Goal: Complete application form

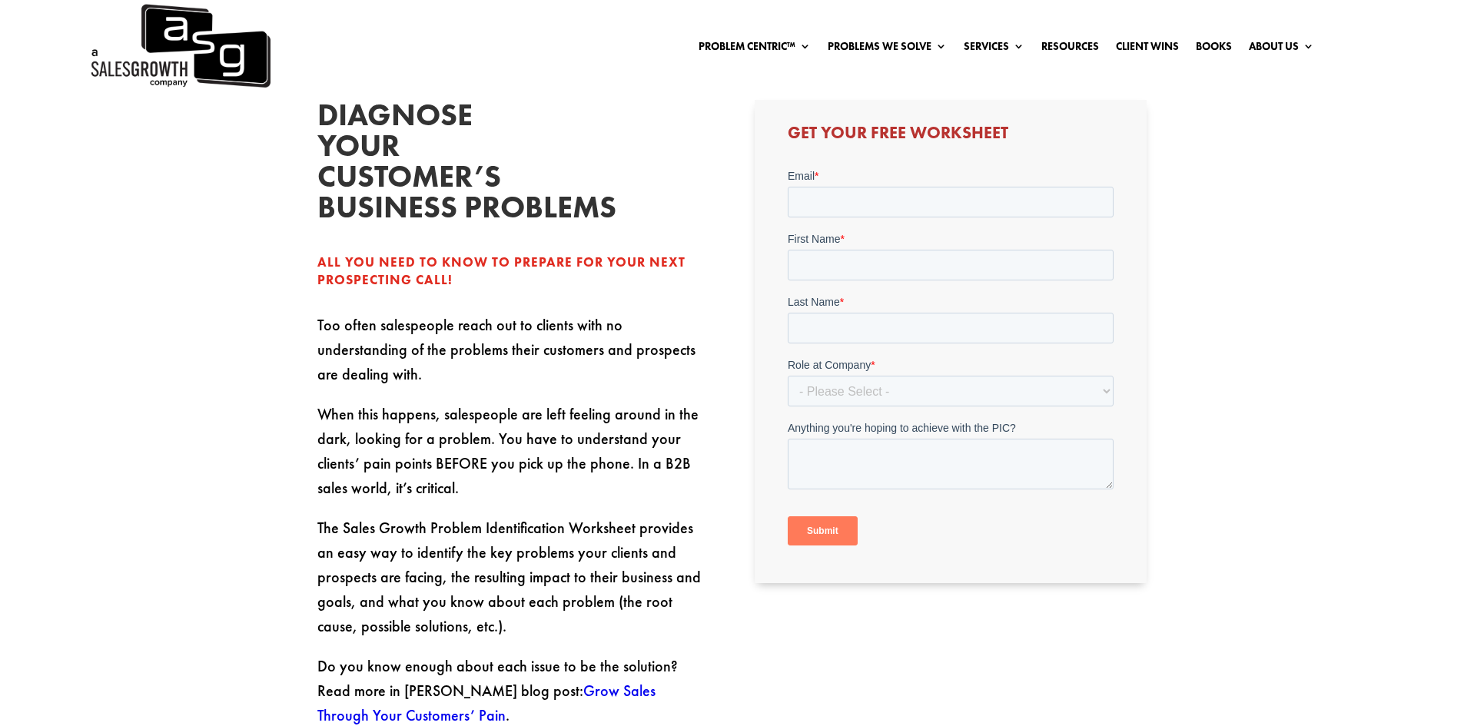
scroll to position [538, 0]
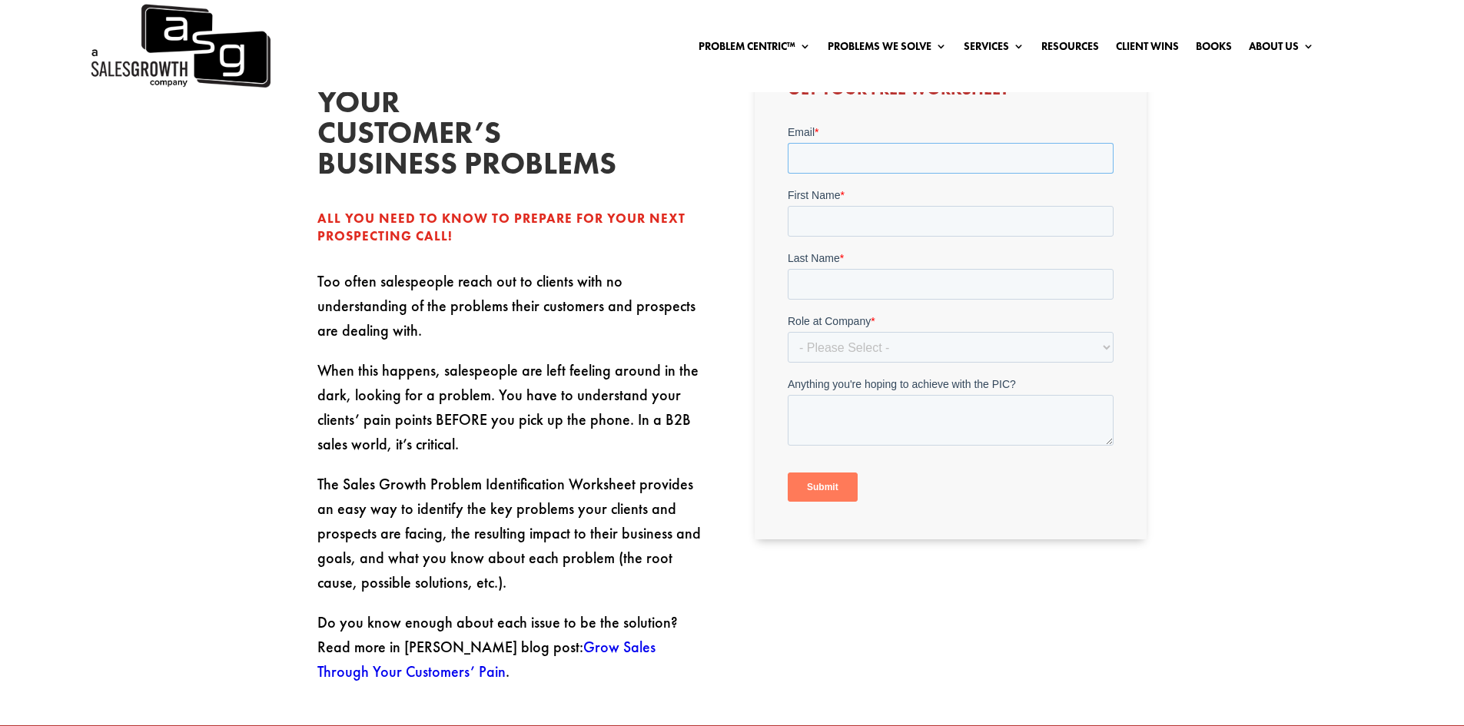
click at [823, 143] on input "Email *" at bounding box center [951, 158] width 326 height 31
type input "[EMAIL_ADDRESS][DOMAIN_NAME]"
drag, startPoint x: 861, startPoint y: 225, endPoint x: 868, endPoint y: 234, distance: 11.5
click at [861, 225] on input "First Name *" at bounding box center [951, 221] width 326 height 31
click at [889, 295] on input "Last Name *" at bounding box center [951, 284] width 326 height 31
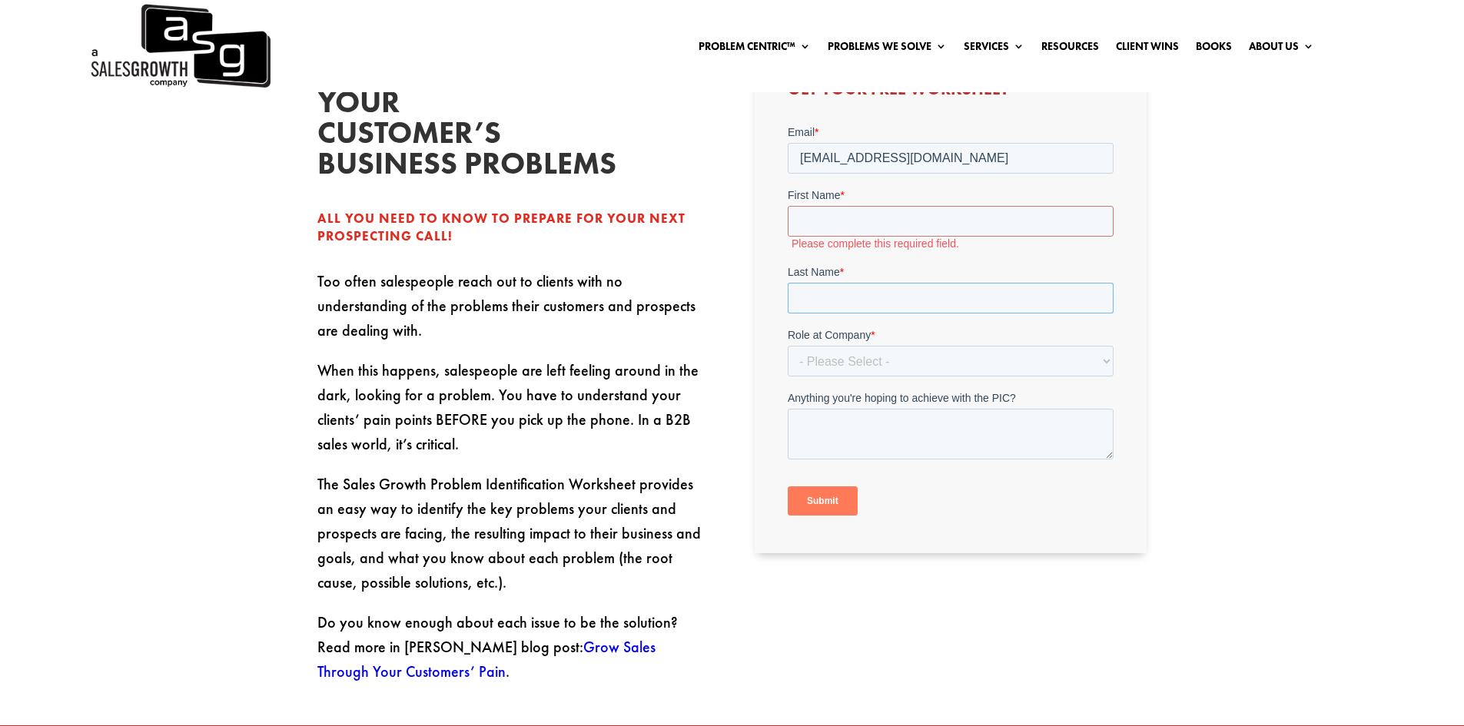
type input "Lemmens"
click at [876, 218] on input "First Name *" at bounding box center [951, 221] width 326 height 31
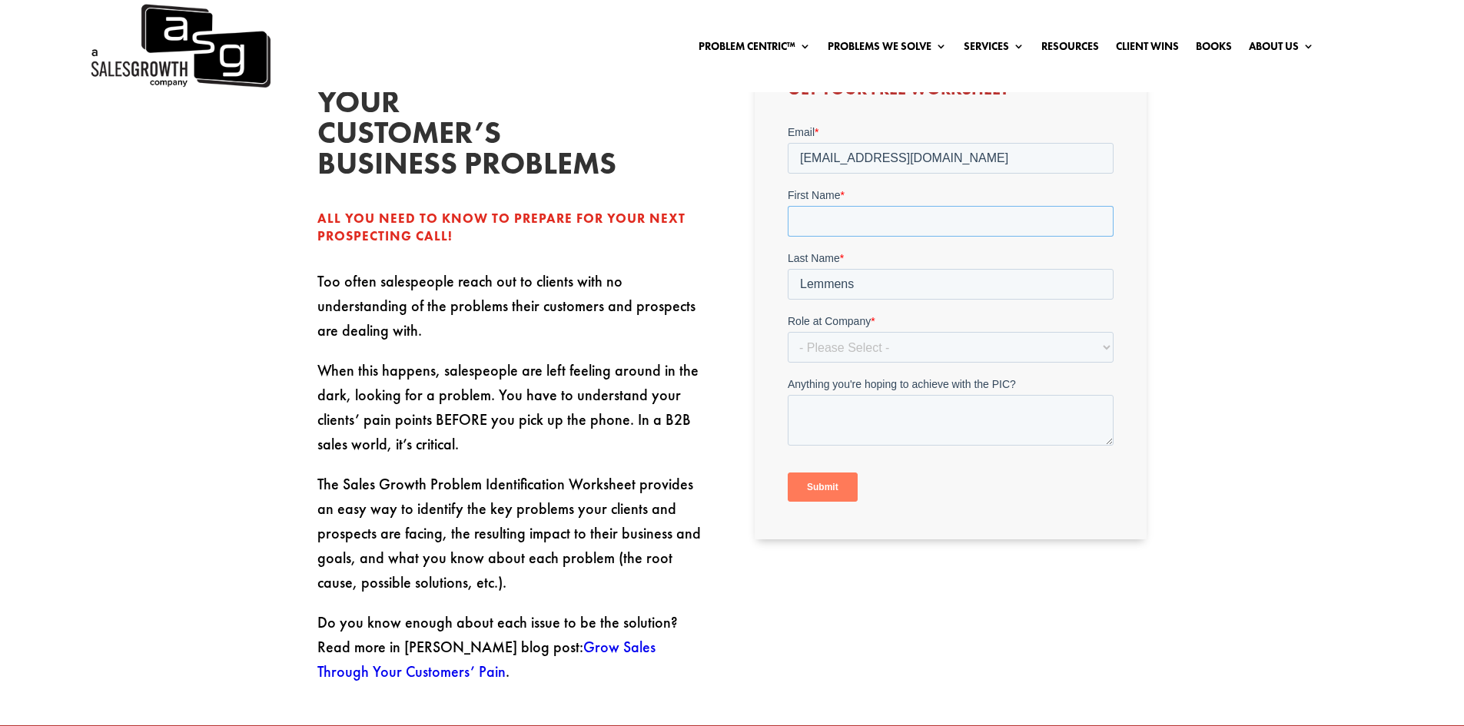
click at [880, 227] on input "First Name *" at bounding box center [951, 221] width 326 height 31
type input "[PERSON_NAME]"
click at [890, 353] on select "- Please Select - C-Level (CRO, CSO, etc) Senior Leadership (VP of Sales, VP of…" at bounding box center [951, 347] width 326 height 31
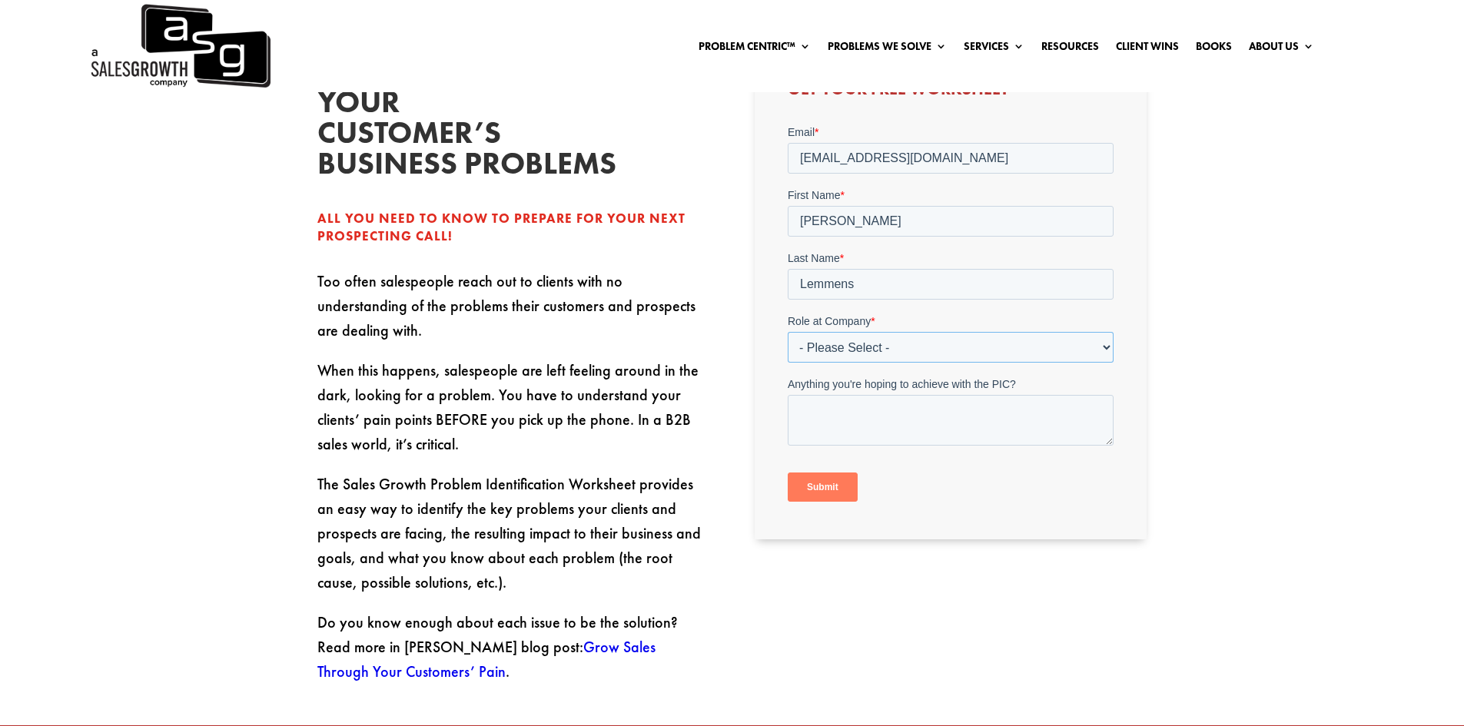
select select "C-Level (CRO, CSO, etc)"
click at [788, 332] on select "- Please Select - C-Level (CRO, CSO, etc) Senior Leadership (VP of Sales, VP of…" at bounding box center [951, 347] width 326 height 31
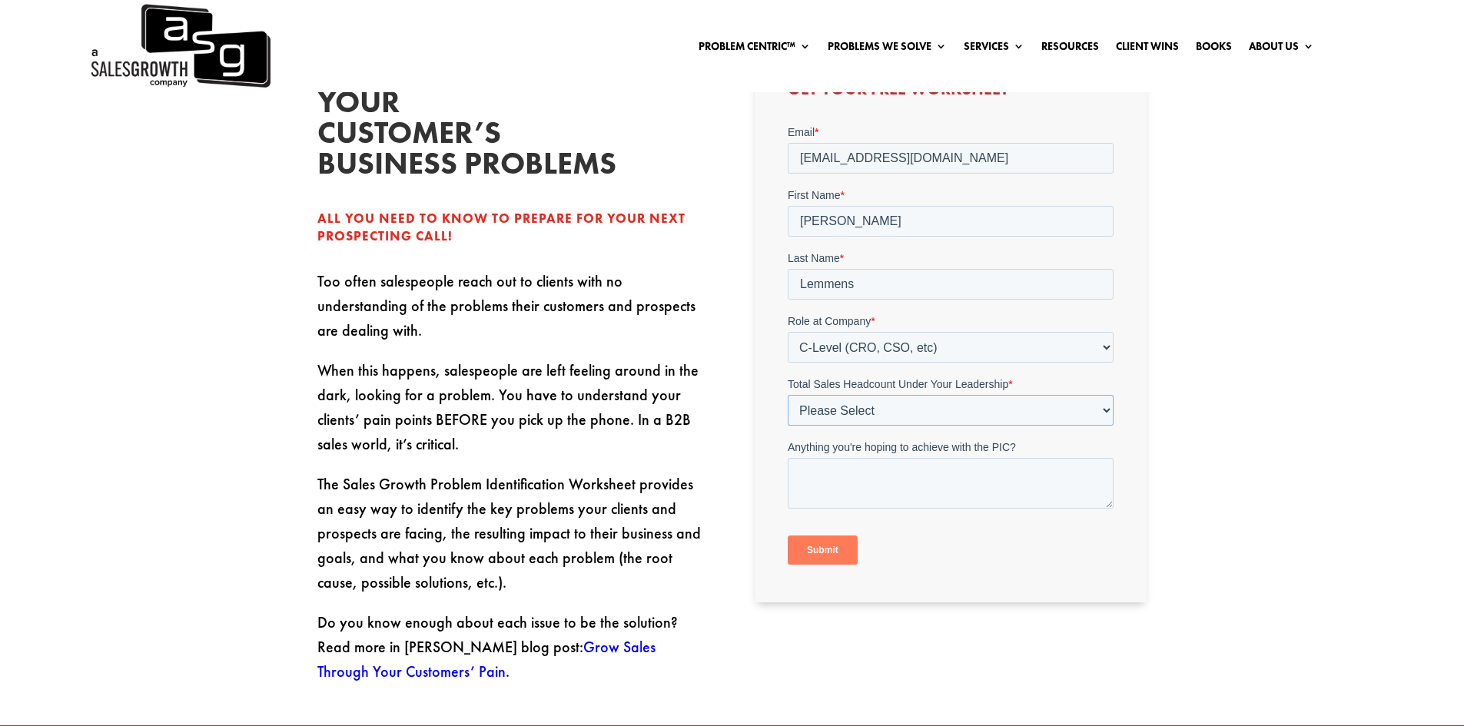
click at [908, 419] on select "Please Select Just Me 1-9 [PHONE_NUMBER] [PHONE_NUMBER]+" at bounding box center [951, 410] width 326 height 31
select select "1-9"
click at [788, 395] on select "Please Select Just Me 1-9 [PHONE_NUMBER] [PHONE_NUMBER]+" at bounding box center [951, 410] width 326 height 31
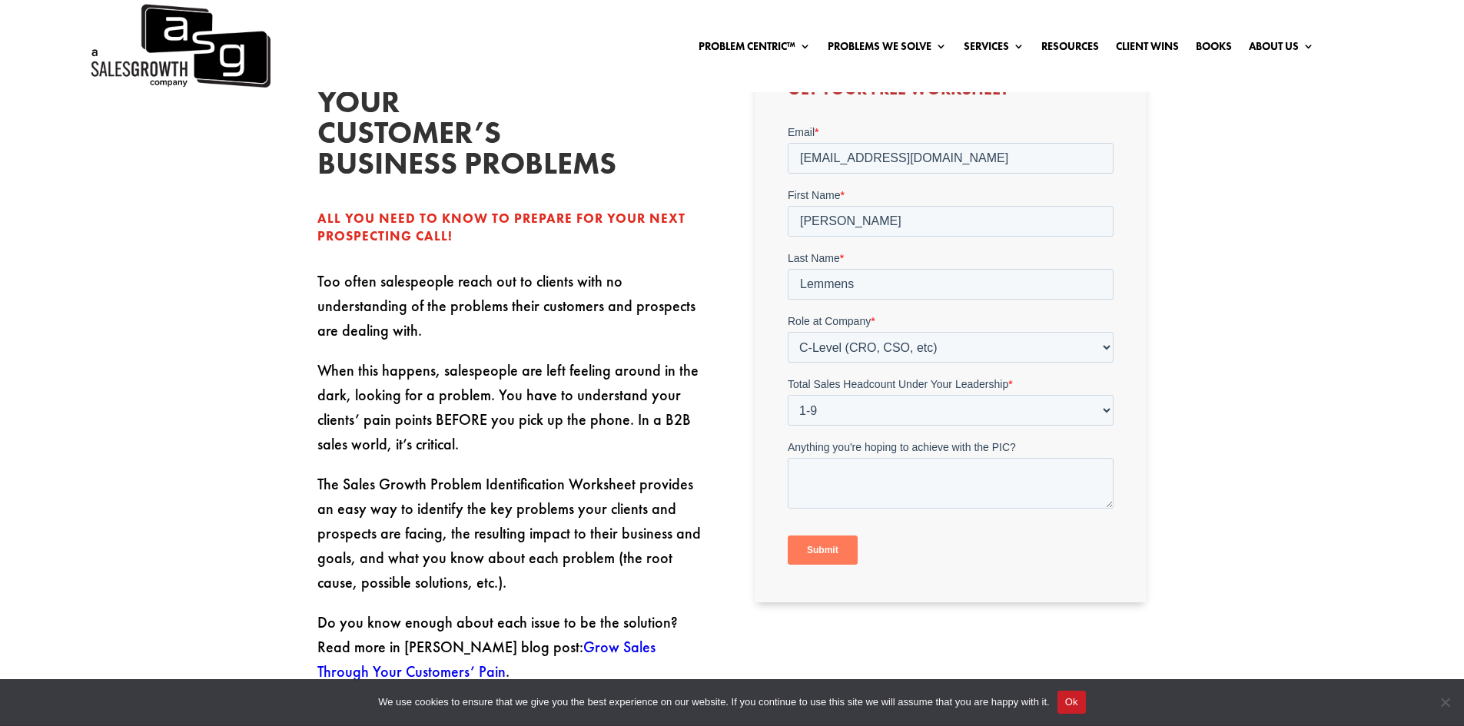
drag, startPoint x: 833, startPoint y: 546, endPoint x: 891, endPoint y: 544, distance: 57.7
click at [834, 546] on input "Submit" at bounding box center [823, 550] width 70 height 29
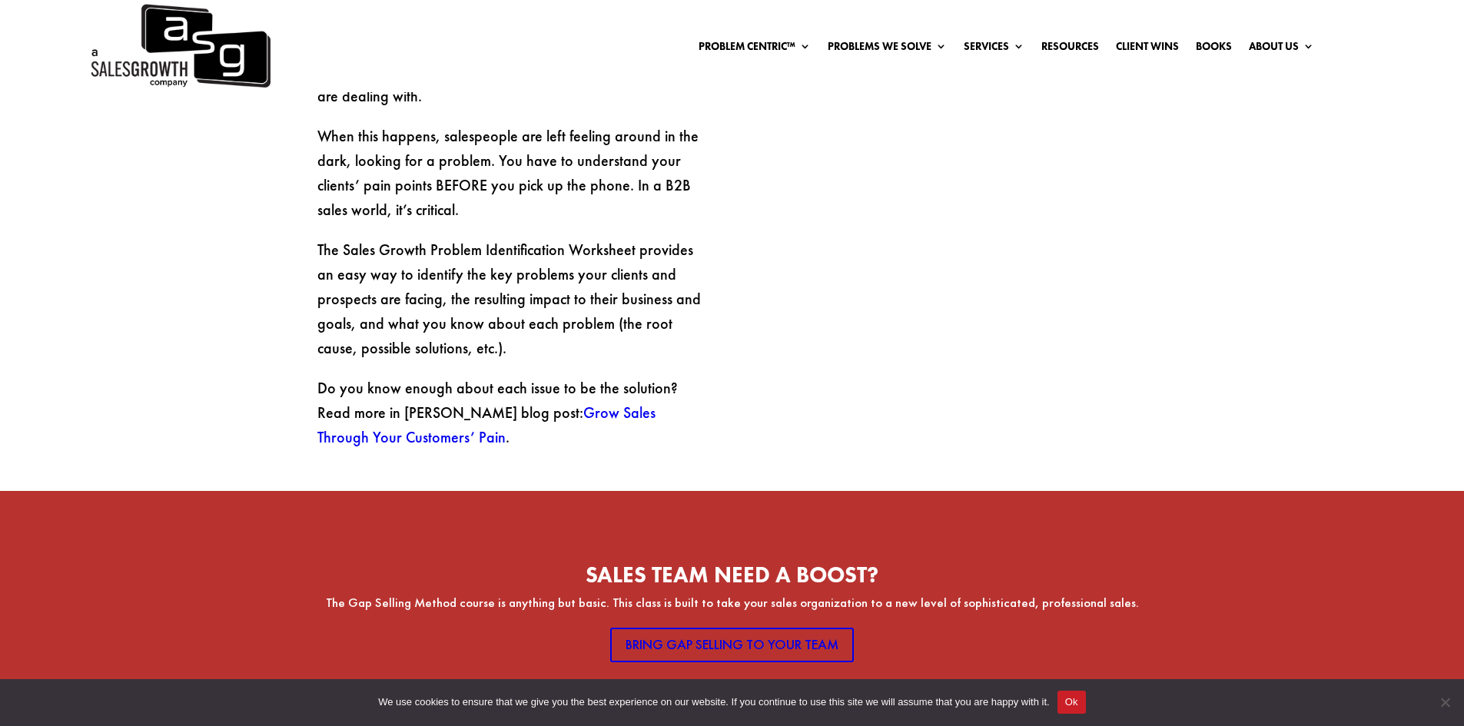
scroll to position [573, 0]
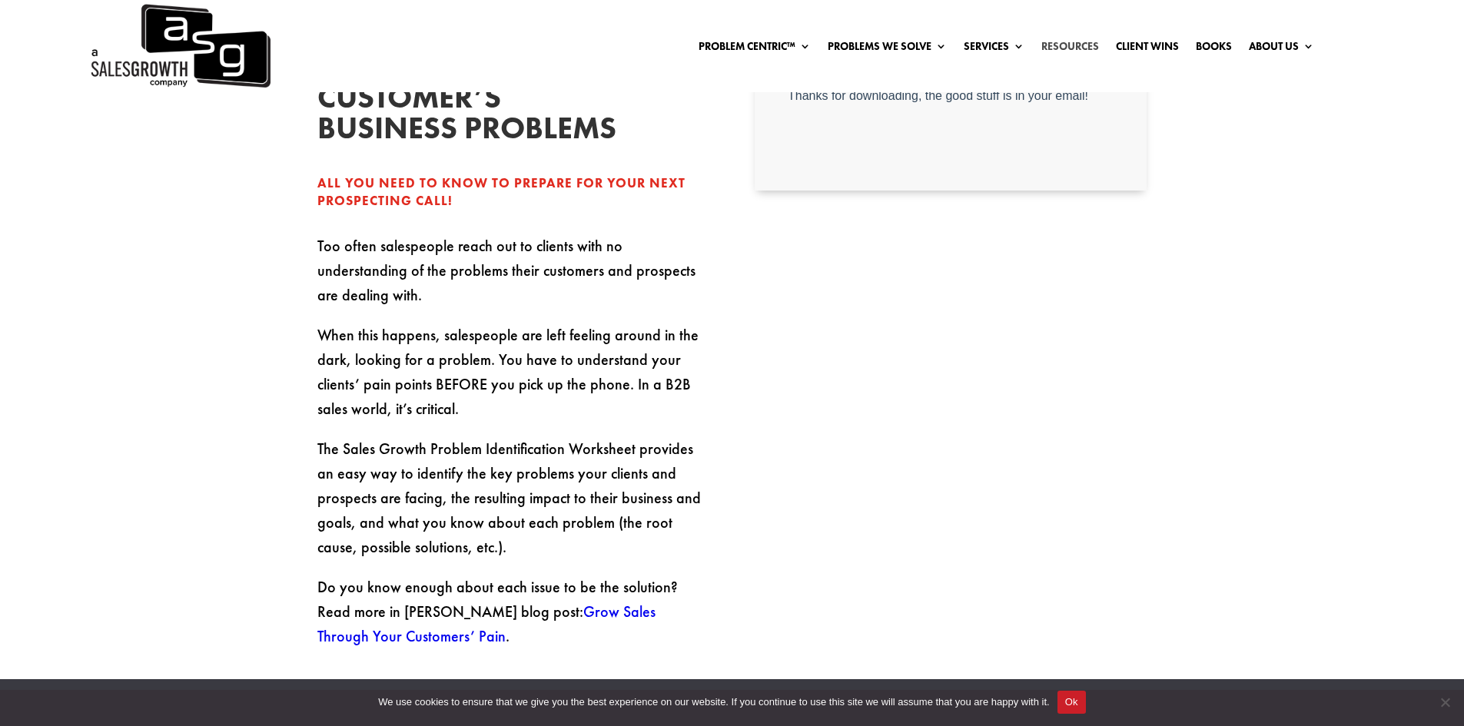
click at [1060, 48] on link "Resources" at bounding box center [1070, 49] width 58 height 17
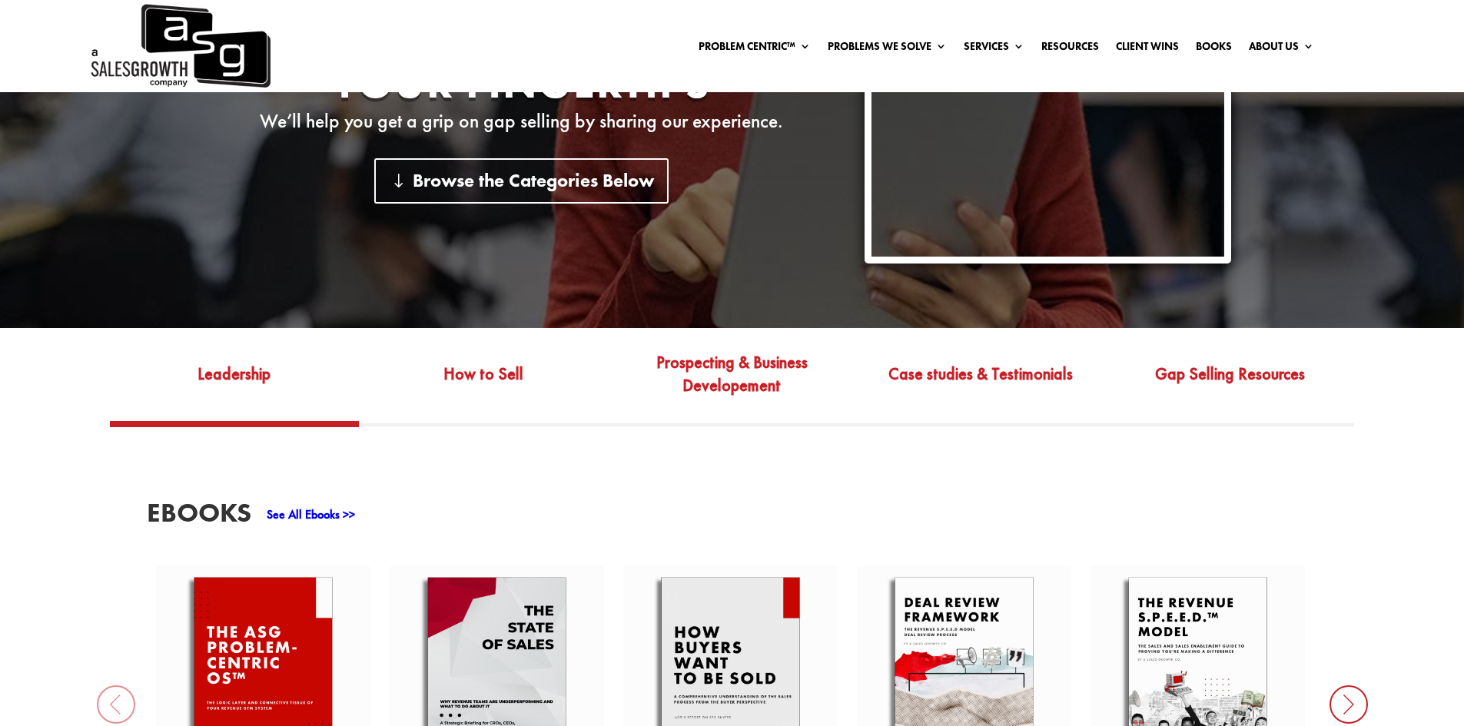
scroll to position [692, 0]
